Goal: Task Accomplishment & Management: Complete application form

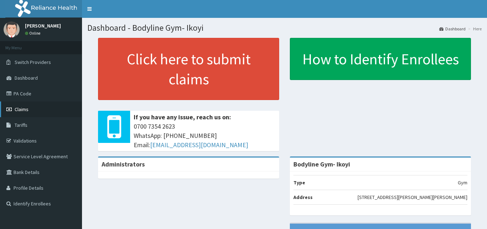
click at [47, 107] on link "Claims" at bounding box center [41, 109] width 82 height 16
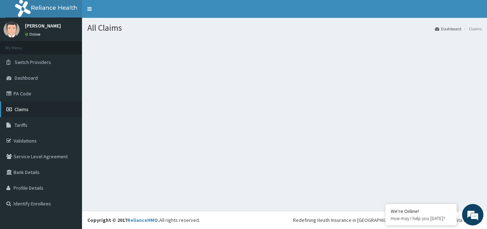
click at [42, 111] on link "Claims" at bounding box center [41, 109] width 82 height 16
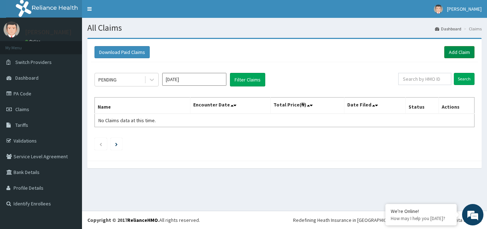
click at [460, 55] on link "Add Claim" at bounding box center [459, 52] width 30 height 12
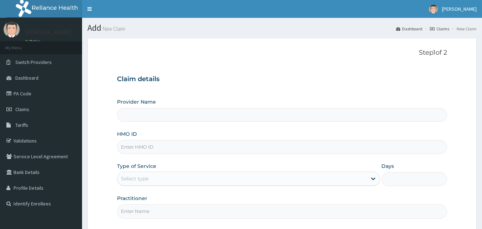
type input "Bodyline Gym- Ikoyi"
type input "1"
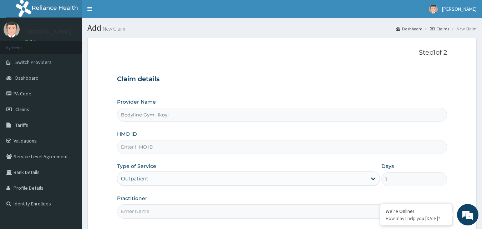
click at [135, 148] on input "HMO ID" at bounding box center [282, 147] width 330 height 14
type input "CIK/10040/A"
click at [128, 212] on input "Practitioner" at bounding box center [282, 211] width 330 height 14
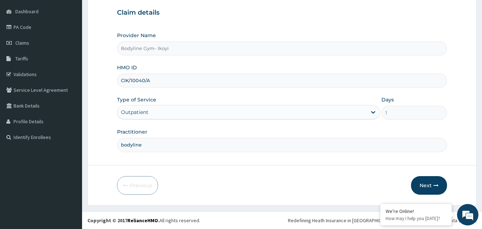
scroll to position [67, 0]
type input "bodyline"
click at [426, 185] on button "Next" at bounding box center [429, 184] width 36 height 19
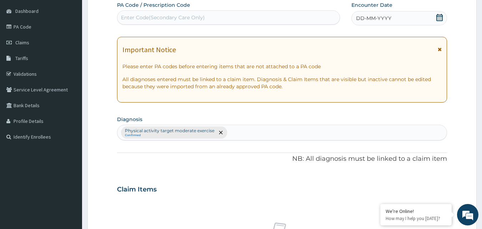
click at [132, 17] on div "Enter Code(Secondary Care Only)" at bounding box center [163, 17] width 84 height 7
type input "PA/D"
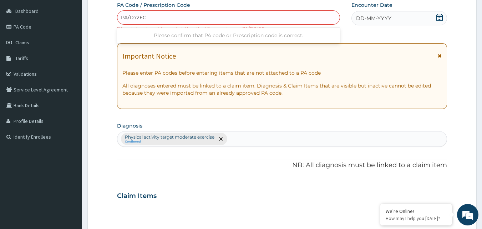
type input "PA/D72ECA"
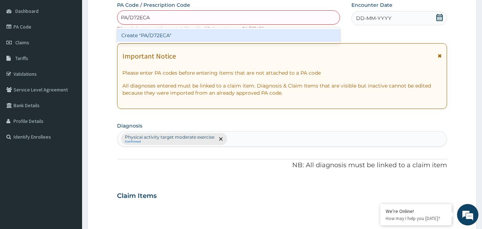
click at [226, 33] on div "Create "PA/D72ECA"" at bounding box center [228, 35] width 223 height 13
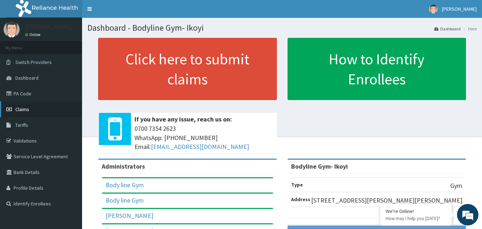
click at [57, 104] on link "Claims" at bounding box center [41, 109] width 82 height 16
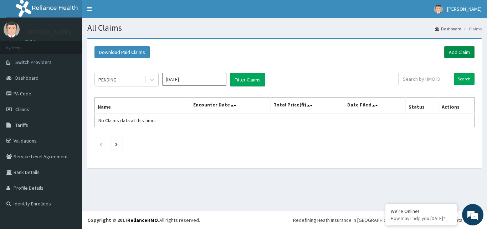
click at [463, 52] on link "Add Claim" at bounding box center [459, 52] width 30 height 12
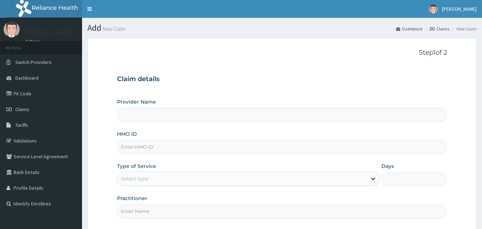
type input "Bodyline Gym- Ikoyi"
type input "1"
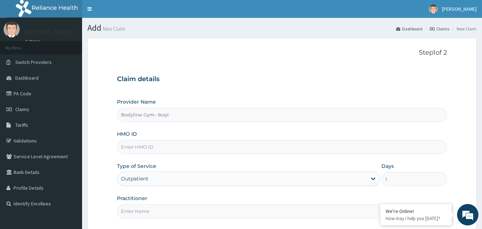
click at [128, 148] on input "HMO ID" at bounding box center [282, 147] width 330 height 14
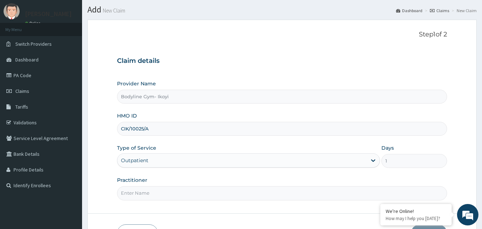
scroll to position [67, 0]
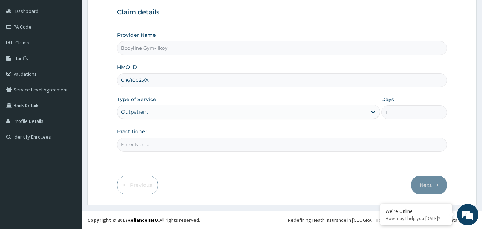
type input "CIK/10025/A"
click at [156, 143] on input "Practitioner" at bounding box center [282, 144] width 330 height 14
type input "bodyline"
click at [425, 184] on button "Next" at bounding box center [429, 184] width 36 height 19
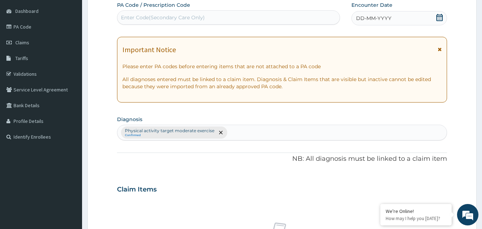
click at [162, 14] on div "Enter Code(Secondary Care Only)" at bounding box center [163, 17] width 84 height 7
type input "PA/D72ECA"
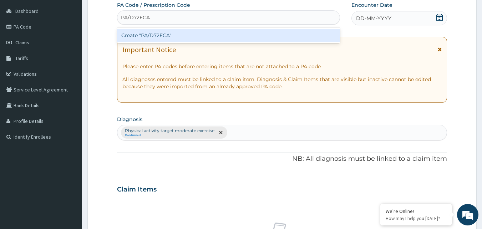
click at [184, 35] on div "Create "PA/D72ECA"" at bounding box center [228, 35] width 223 height 13
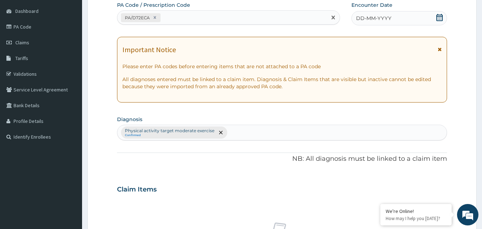
click at [393, 15] on div "DD-MM-YYYY" at bounding box center [399, 18] width 96 height 14
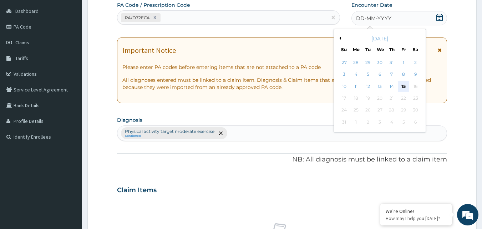
click at [402, 86] on div "15" at bounding box center [403, 86] width 11 height 11
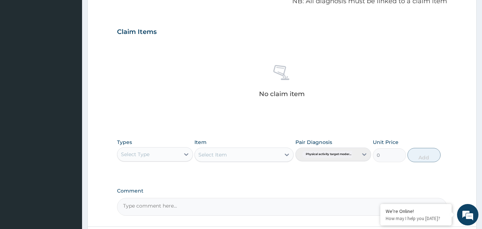
scroll to position [245, 0]
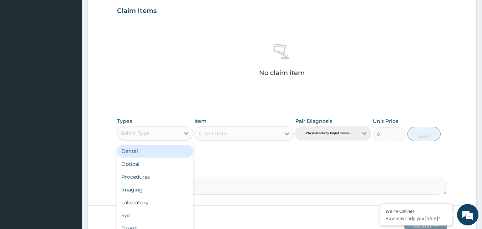
click at [179, 136] on div "Select Type" at bounding box center [148, 132] width 62 height 11
type input "g"
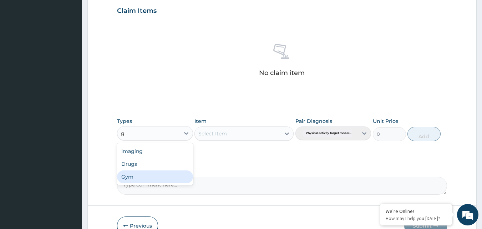
click at [163, 176] on div "Gym" at bounding box center [155, 176] width 76 height 13
click at [245, 130] on div "Select Item" at bounding box center [243, 133] width 99 height 14
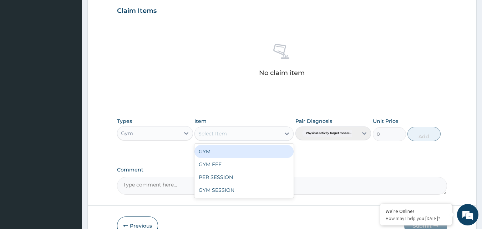
click at [280, 133] on div "Select Item" at bounding box center [238, 133] width 86 height 11
click at [272, 154] on div "GYM" at bounding box center [243, 151] width 99 height 13
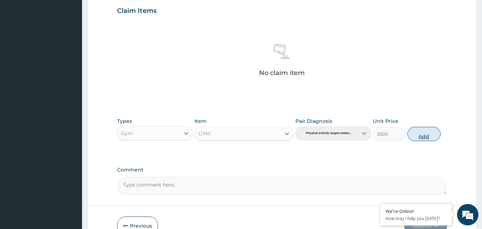
click at [429, 134] on button "Add" at bounding box center [423, 134] width 33 height 14
type input "0"
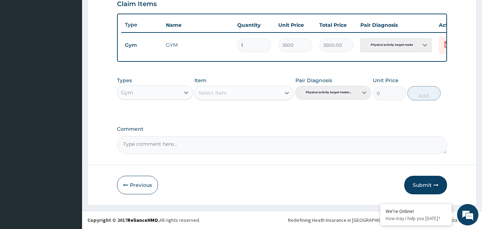
click at [423, 184] on button "Submit" at bounding box center [425, 184] width 43 height 19
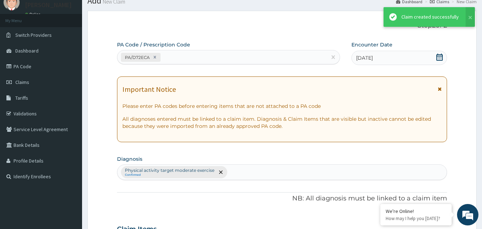
scroll to position [257, 0]
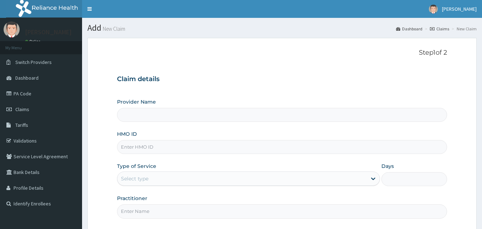
type input "Bodyline Gym- Ikoyi"
type input "1"
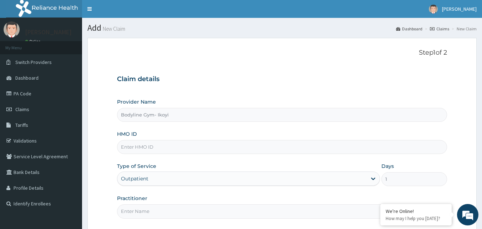
click at [140, 147] on input "HMO ID" at bounding box center [282, 147] width 330 height 14
type input "DER/10025/A"
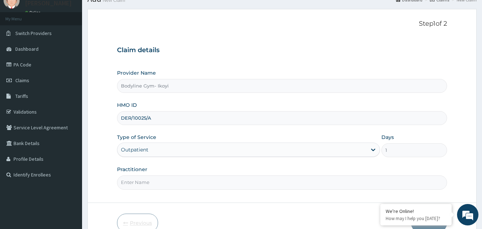
scroll to position [67, 0]
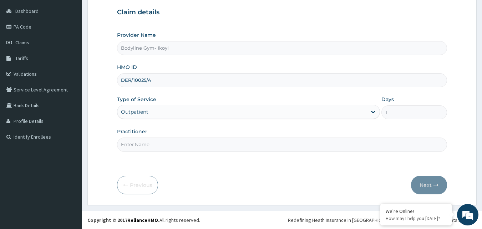
click at [132, 145] on input "Practitioner" at bounding box center [282, 144] width 330 height 14
type input "bodyline"
click at [430, 187] on button "Next" at bounding box center [429, 184] width 36 height 19
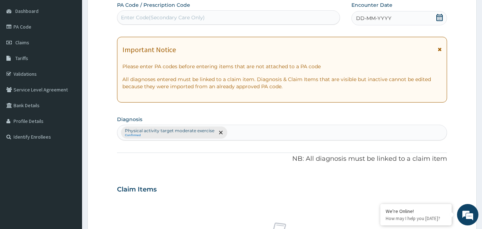
click at [135, 16] on div "Enter Code(Secondary Care Only)" at bounding box center [163, 17] width 84 height 7
type input "PA/079B56"
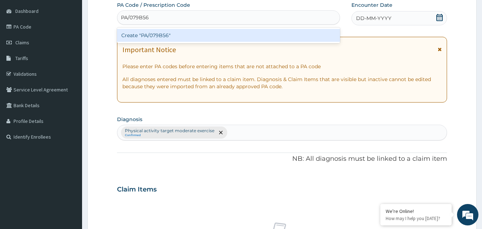
click at [136, 38] on div "Create "PA/079B56"" at bounding box center [228, 35] width 223 height 13
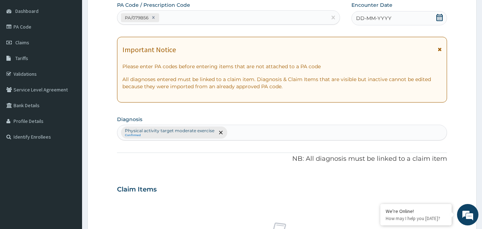
click at [422, 17] on div "DD-MM-YYYY" at bounding box center [399, 18] width 96 height 14
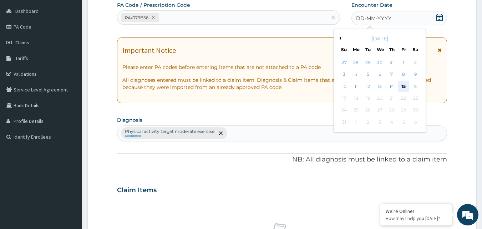
click at [405, 88] on div "15" at bounding box center [403, 86] width 11 height 11
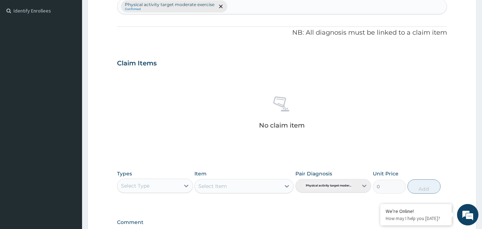
scroll to position [250, 0]
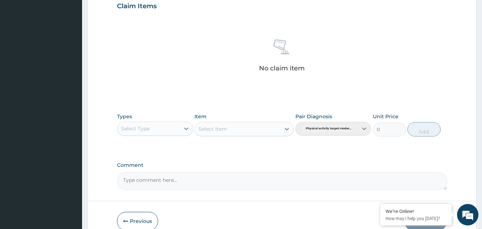
click at [177, 127] on div "Select Type" at bounding box center [148, 128] width 62 height 11
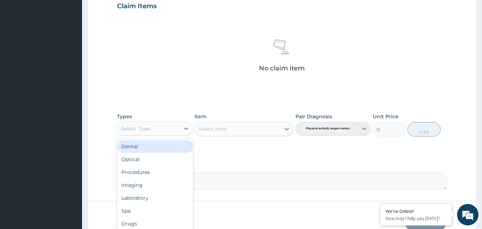
type input "g"
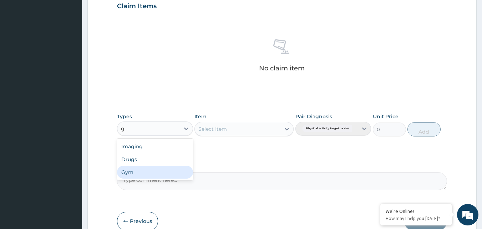
click at [160, 176] on div "Gym" at bounding box center [155, 171] width 76 height 13
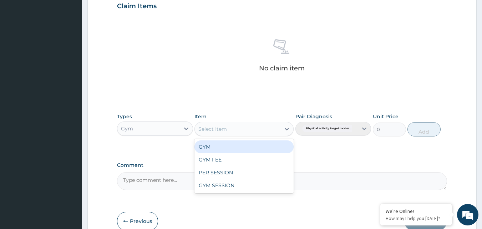
click at [263, 130] on div "Select Item" at bounding box center [238, 128] width 86 height 11
click at [258, 144] on div "GYM" at bounding box center [243, 146] width 99 height 13
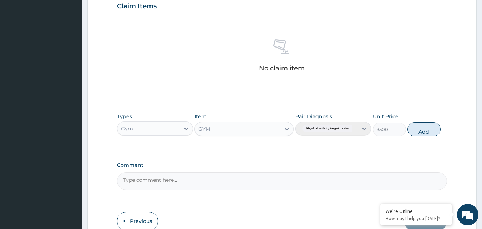
click at [420, 135] on button "Add" at bounding box center [423, 129] width 33 height 14
type input "0"
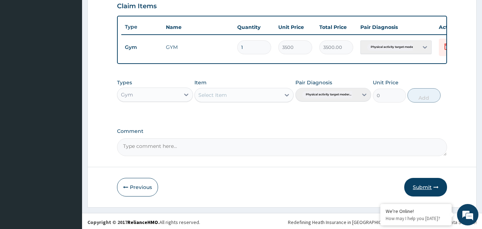
click at [427, 195] on button "Submit" at bounding box center [425, 187] width 43 height 19
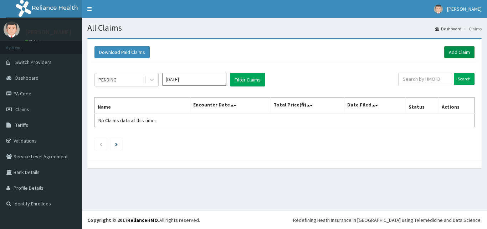
click at [455, 51] on link "Add Claim" at bounding box center [459, 52] width 30 height 12
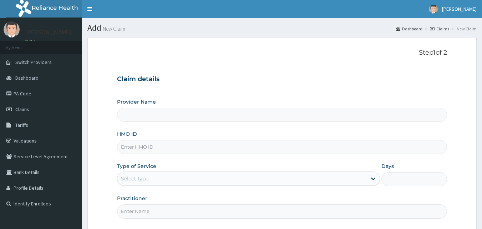
type input "Bodyline Gym- Ikoyi"
type input "1"
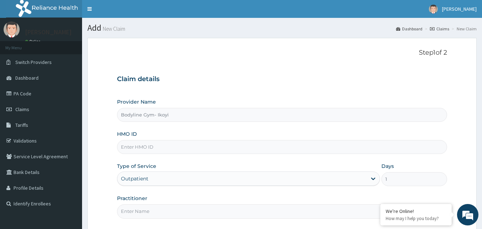
click at [141, 147] on input "HMO ID" at bounding box center [282, 147] width 330 height 14
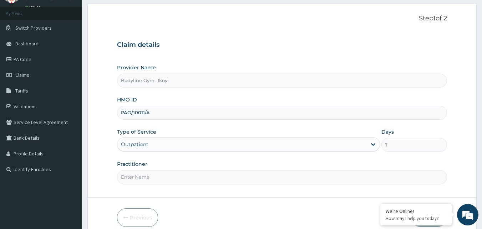
scroll to position [67, 0]
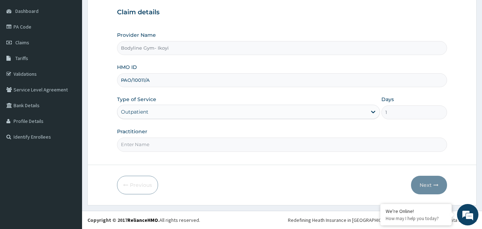
type input "PAO/10011/A"
click at [149, 145] on input "Practitioner" at bounding box center [282, 144] width 330 height 14
type input "bodyline"
click at [428, 185] on button "Next" at bounding box center [429, 184] width 36 height 19
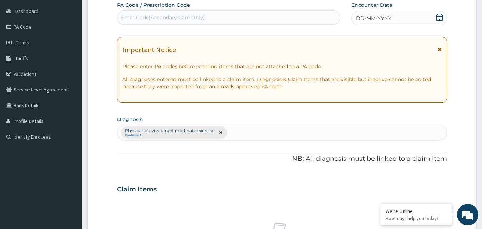
click at [127, 16] on div "Enter Code(Secondary Care Only)" at bounding box center [163, 17] width 84 height 7
type input "PA/670DC6"
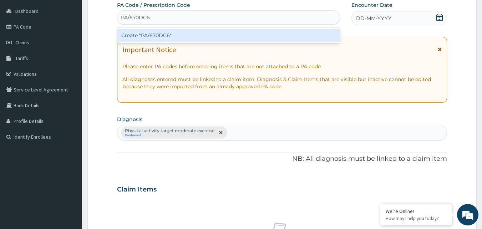
click at [150, 33] on div "Create "PA/670DC6"" at bounding box center [228, 35] width 223 height 13
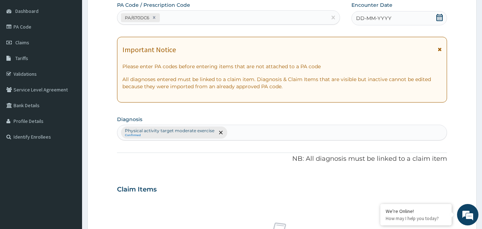
click at [391, 20] on div "DD-MM-YYYY" at bounding box center [399, 18] width 96 height 14
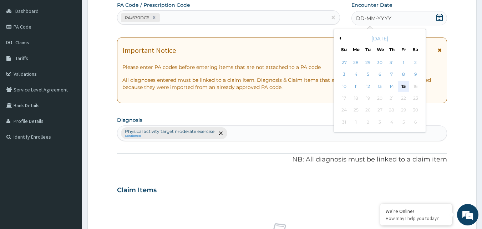
click at [403, 86] on div "15" at bounding box center [403, 86] width 11 height 11
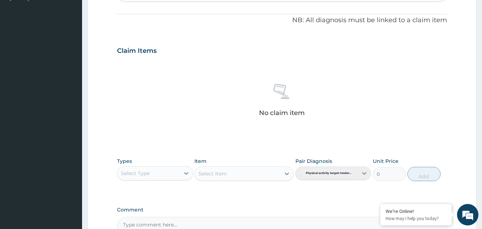
scroll to position [209, 0]
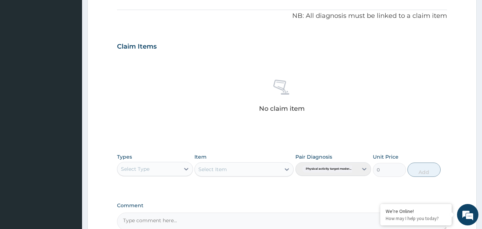
click at [164, 167] on div "Select Type" at bounding box center [148, 168] width 62 height 11
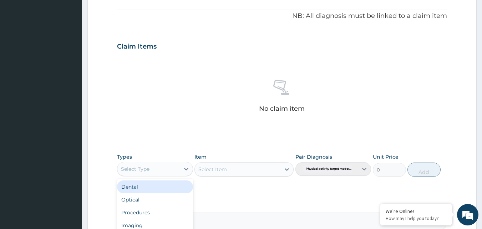
type input "g"
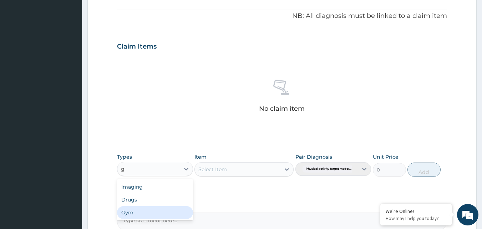
click at [155, 217] on div "Gym" at bounding box center [155, 212] width 76 height 13
click at [270, 166] on div "Select Item" at bounding box center [243, 169] width 99 height 14
click at [266, 170] on div "Select Item" at bounding box center [238, 168] width 86 height 11
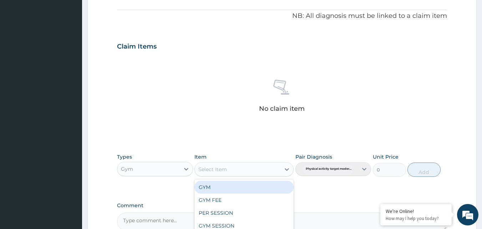
click at [268, 188] on div "GYM" at bounding box center [243, 186] width 99 height 13
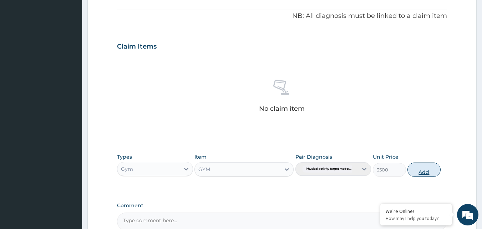
click at [421, 174] on button "Add" at bounding box center [423, 169] width 33 height 14
type input "0"
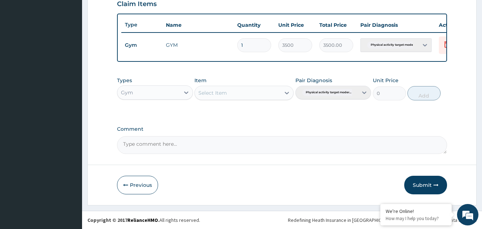
scroll to position [257, 0]
click at [423, 183] on button "Submit" at bounding box center [425, 184] width 43 height 19
